Goal: Task Accomplishment & Management: Manage account settings

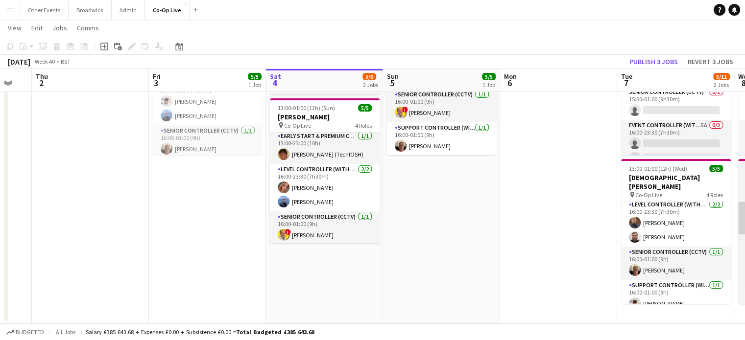
scroll to position [0, 362]
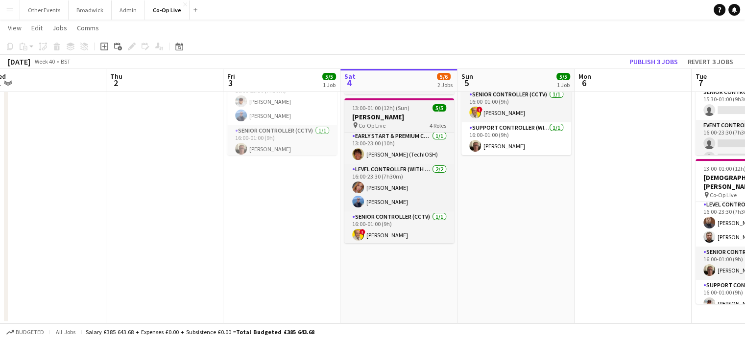
click at [398, 115] on h3 "[PERSON_NAME]" at bounding box center [399, 117] width 110 height 9
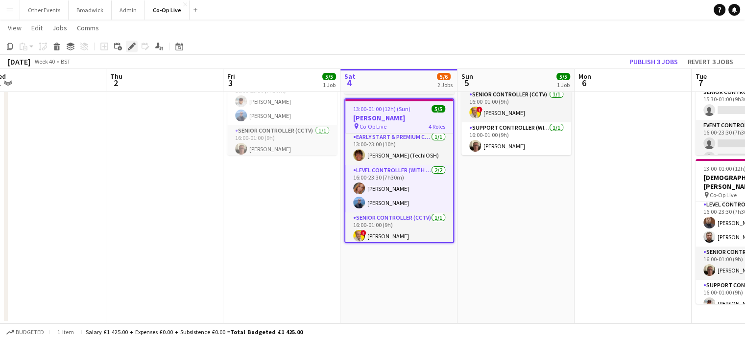
click at [133, 47] on icon at bounding box center [131, 46] width 5 height 5
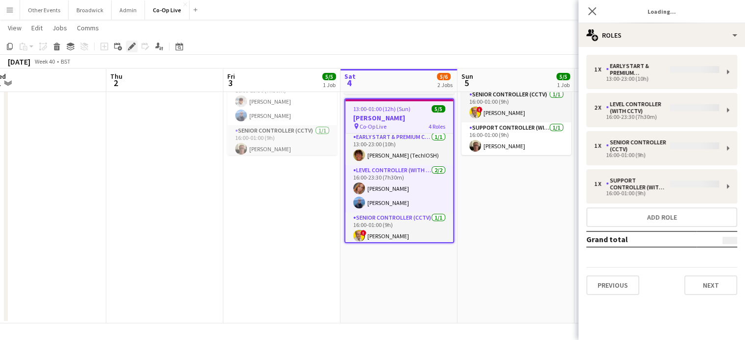
type input "**********"
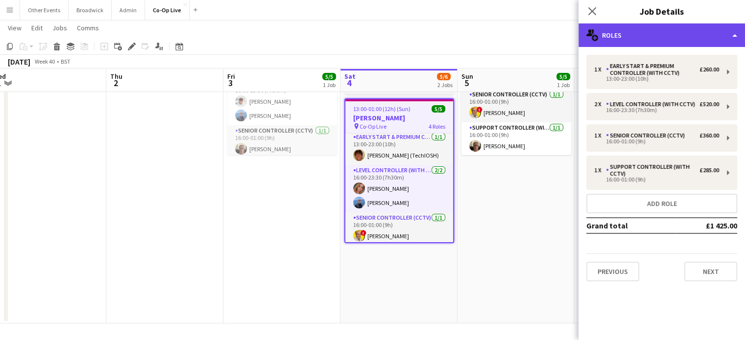
click at [629, 36] on div "multiple-users-add Roles" at bounding box center [661, 36] width 167 height 24
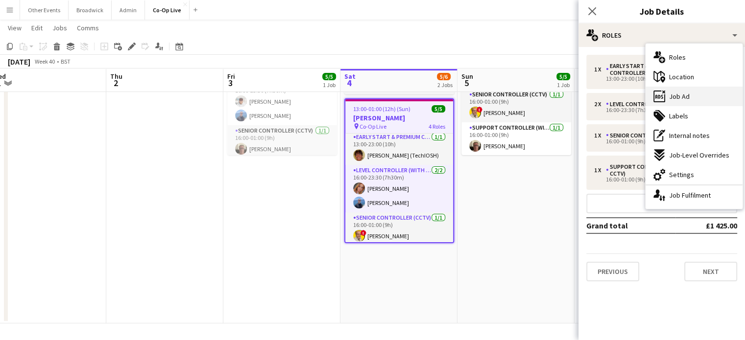
click at [702, 99] on div "ads-window Job Ad" at bounding box center [694, 97] width 97 height 20
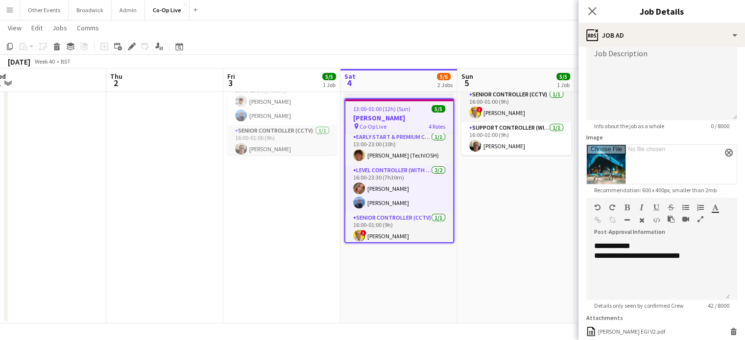
scroll to position [75, 0]
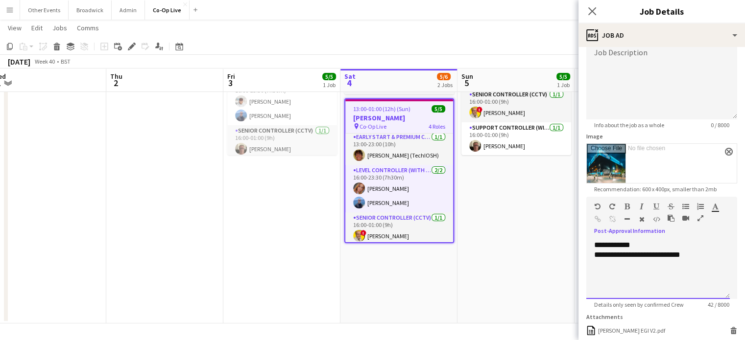
click at [711, 253] on div "**********" at bounding box center [658, 255] width 128 height 10
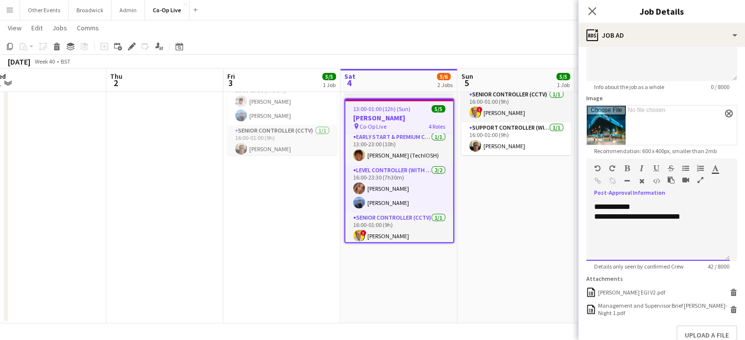
scroll to position [124, 0]
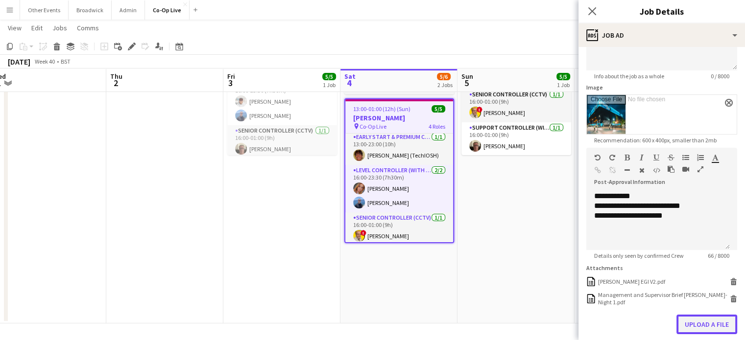
click at [692, 327] on button "Upload a file" at bounding box center [706, 325] width 61 height 20
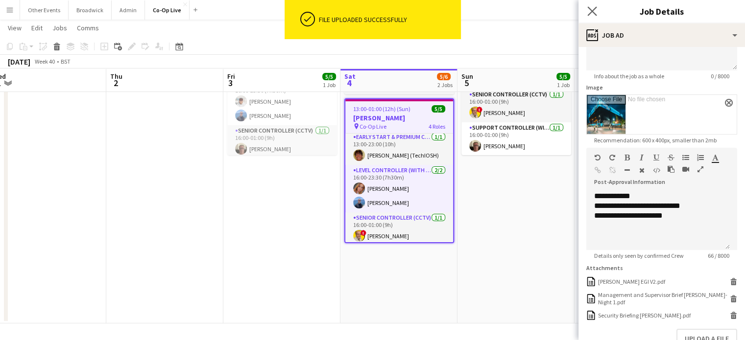
click at [586, 14] on app-icon "Close pop-in" at bounding box center [592, 11] width 14 height 14
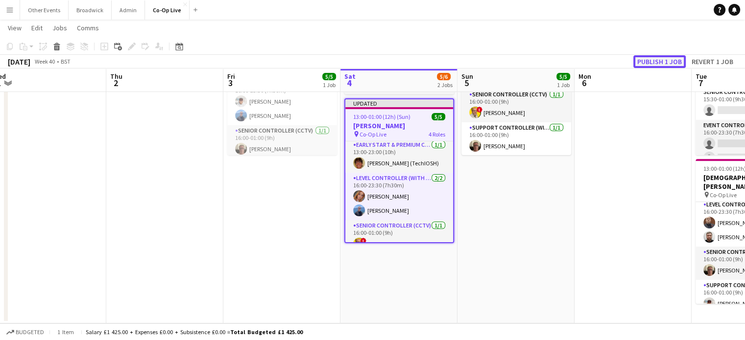
click at [667, 60] on button "Publish 1 job" at bounding box center [659, 61] width 52 height 13
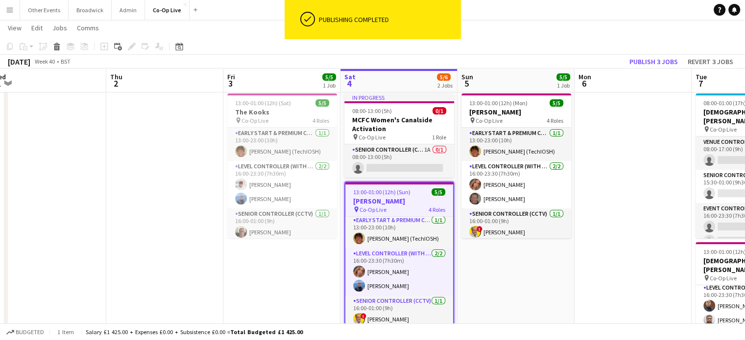
scroll to position [0, 0]
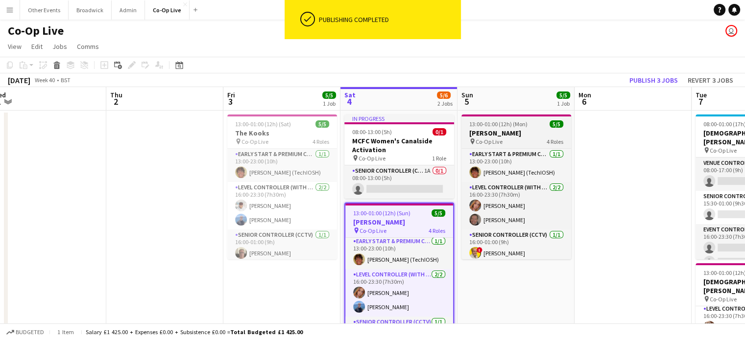
click at [537, 139] on div "pin Co-Op Live 4 Roles" at bounding box center [516, 142] width 110 height 8
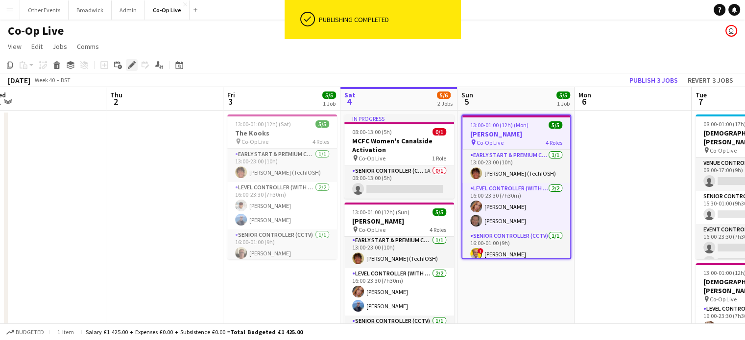
click at [132, 65] on icon at bounding box center [131, 65] width 5 height 5
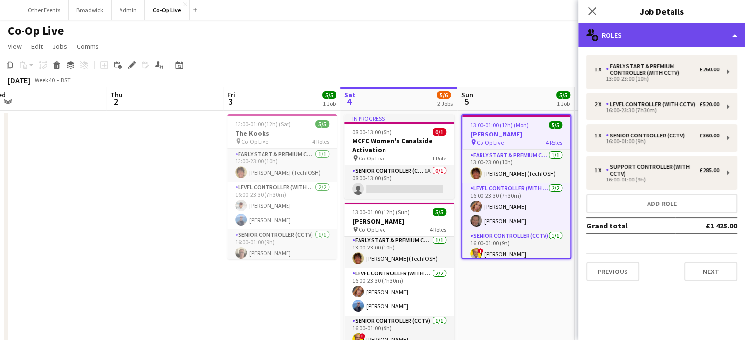
click at [629, 28] on div "multiple-users-add Roles" at bounding box center [661, 36] width 167 height 24
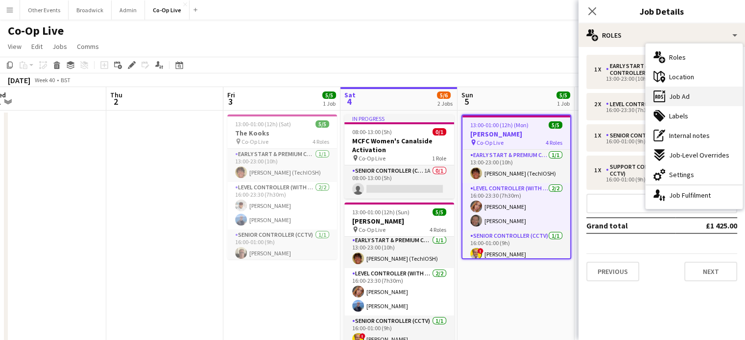
click at [699, 94] on div "ads-window Job Ad" at bounding box center [694, 97] width 97 height 20
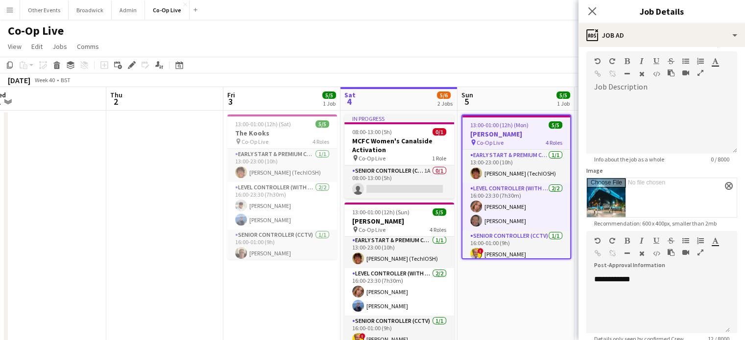
scroll to position [49, 0]
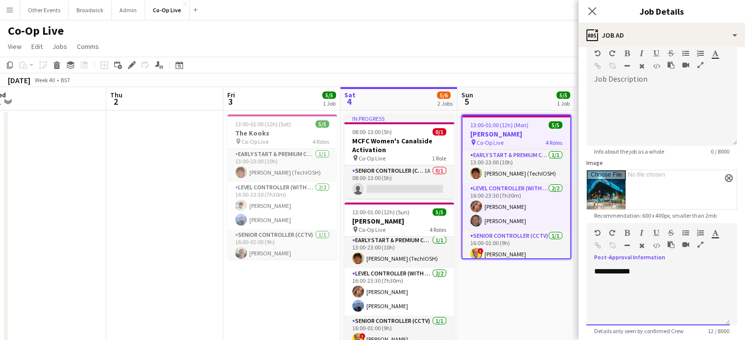
click at [662, 276] on div "**********" at bounding box center [658, 296] width 144 height 59
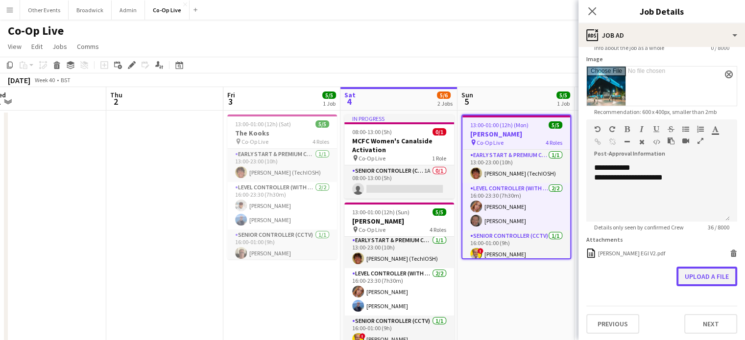
click at [696, 279] on button "Upload a file" at bounding box center [706, 277] width 61 height 20
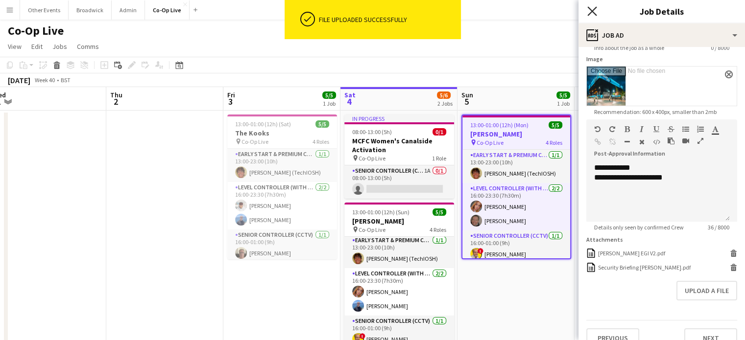
click at [594, 16] on icon "Close pop-in" at bounding box center [591, 10] width 9 height 9
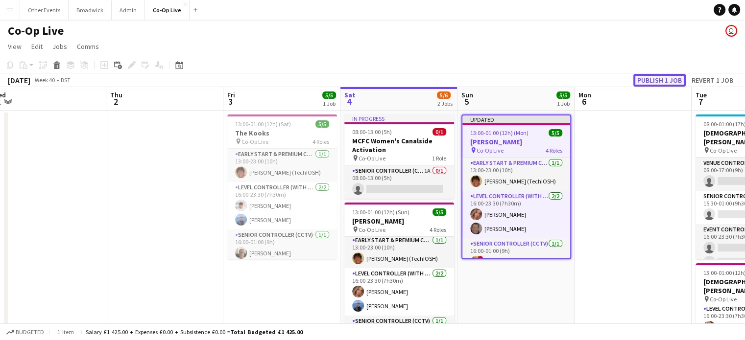
click at [658, 79] on button "Publish 1 job" at bounding box center [659, 80] width 52 height 13
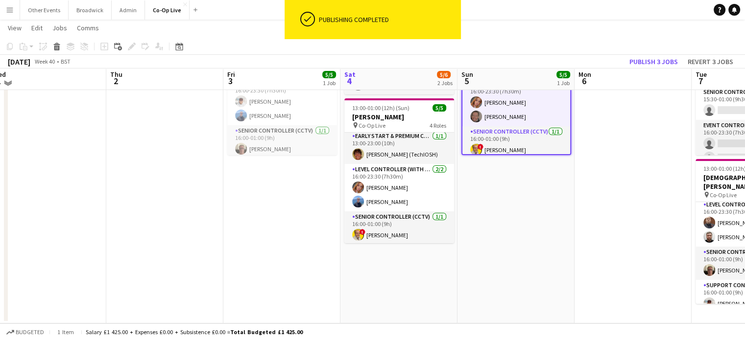
scroll to position [0, 0]
